Goal: Information Seeking & Learning: Learn about a topic

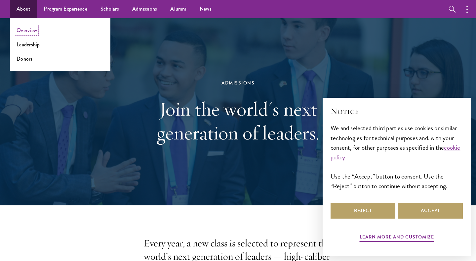
click at [25, 32] on link "Overview" at bounding box center [27, 30] width 21 height 8
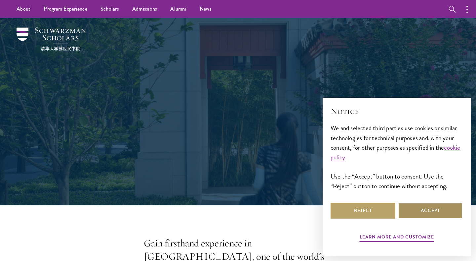
click at [425, 207] on button "Accept" at bounding box center [430, 210] width 65 height 16
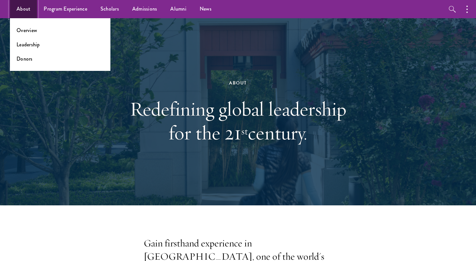
click at [18, 11] on link "About" at bounding box center [23, 9] width 27 height 18
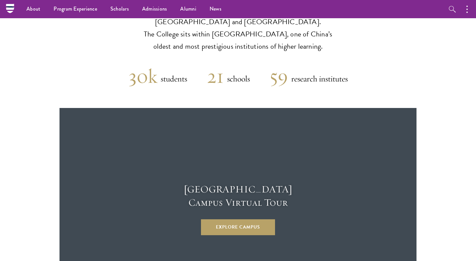
scroll to position [1633, 0]
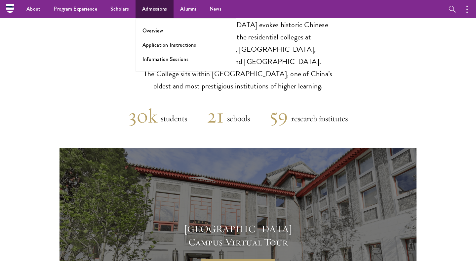
click at [150, 13] on link "Admissions" at bounding box center [155, 9] width 38 height 18
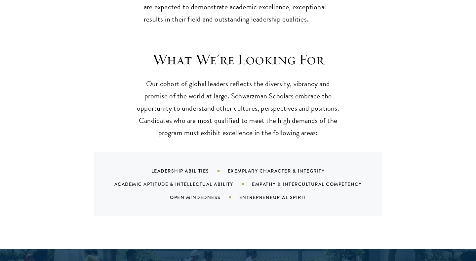
scroll to position [811, 0]
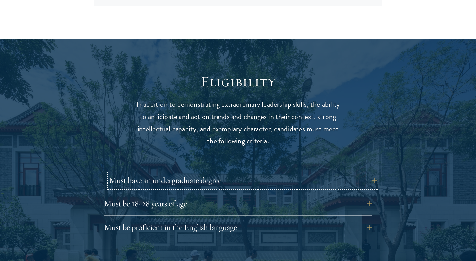
click at [224, 172] on button "Must have an undergraduate degree" at bounding box center [243, 180] width 268 height 16
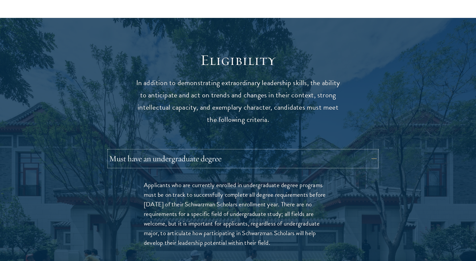
scroll to position [913, 0]
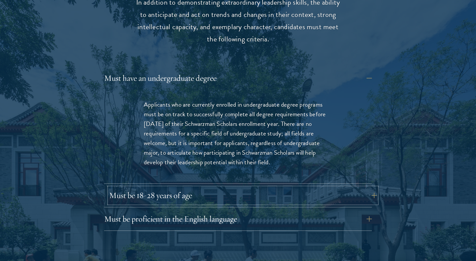
click at [220, 187] on button "Must be 18-28 years of age" at bounding box center [243, 195] width 268 height 16
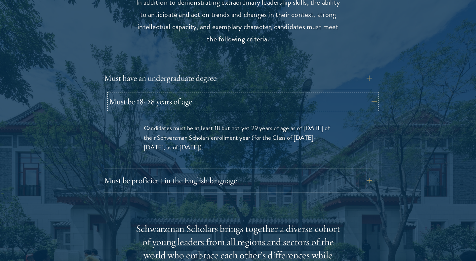
scroll to position [915, 0]
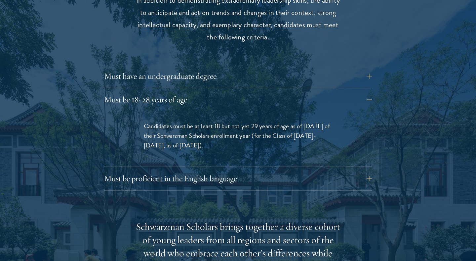
click at [226, 173] on div "Must be proficient in the English language Applicants must demonstrate strong E…" at bounding box center [238, 180] width 268 height 20
click at [229, 170] on button "Must be proficient in the English language" at bounding box center [243, 178] width 268 height 16
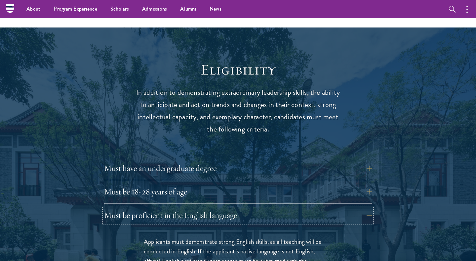
scroll to position [790, 0]
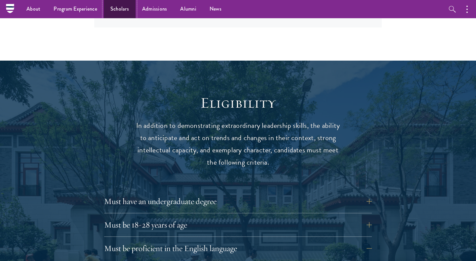
click at [124, 11] on link "Scholars" at bounding box center [120, 9] width 32 height 18
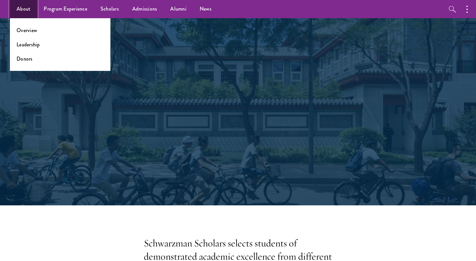
click at [28, 12] on link "About" at bounding box center [23, 9] width 27 height 18
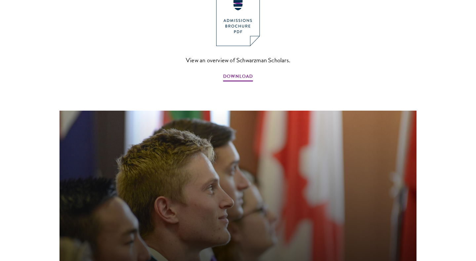
scroll to position [929, 0]
